Goal: Information Seeking & Learning: Learn about a topic

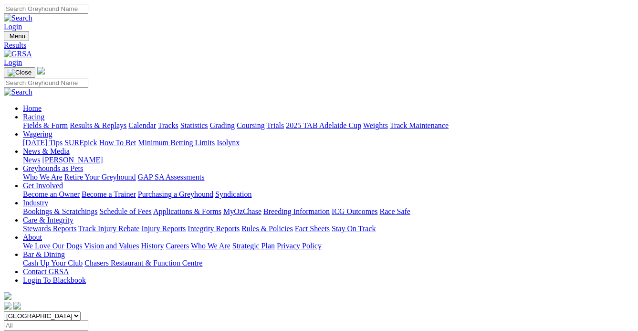
drag, startPoint x: 0, startPoint y: 0, endPoint x: 38, endPoint y: 210, distance: 213.0
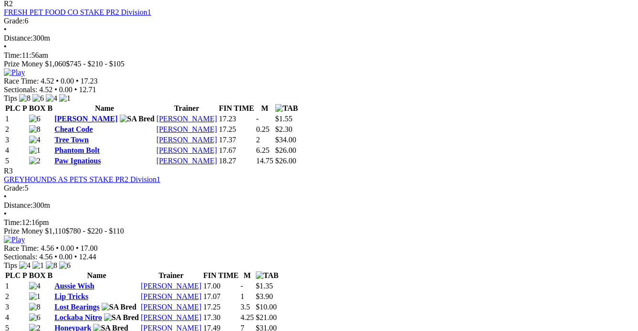
scroll to position [651, 0]
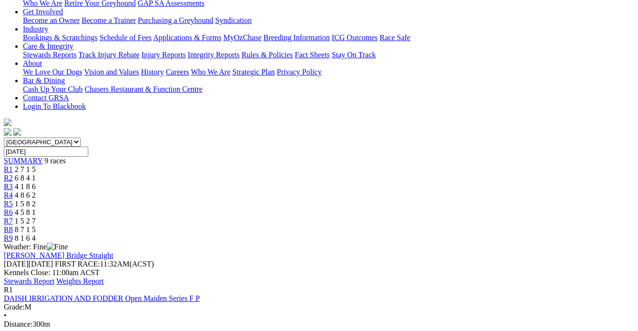
scroll to position [173, 0]
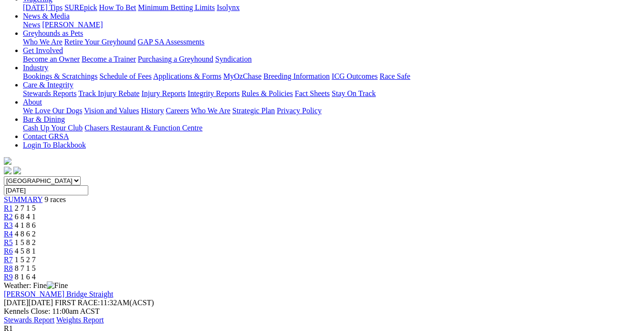
scroll to position [0, 0]
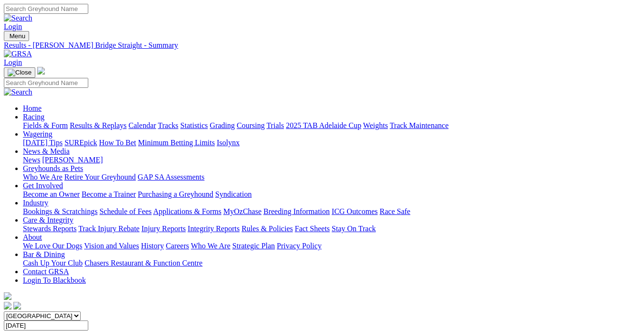
click at [113, 121] on link "Results & Replays" at bounding box center [98, 125] width 57 height 8
